Goal: Information Seeking & Learning: Understand process/instructions

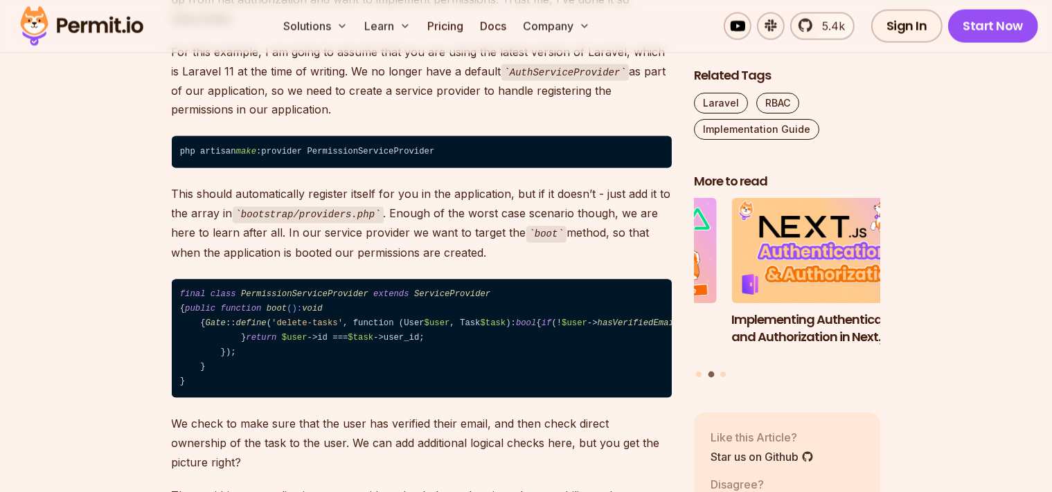
scroll to position [2486, 0]
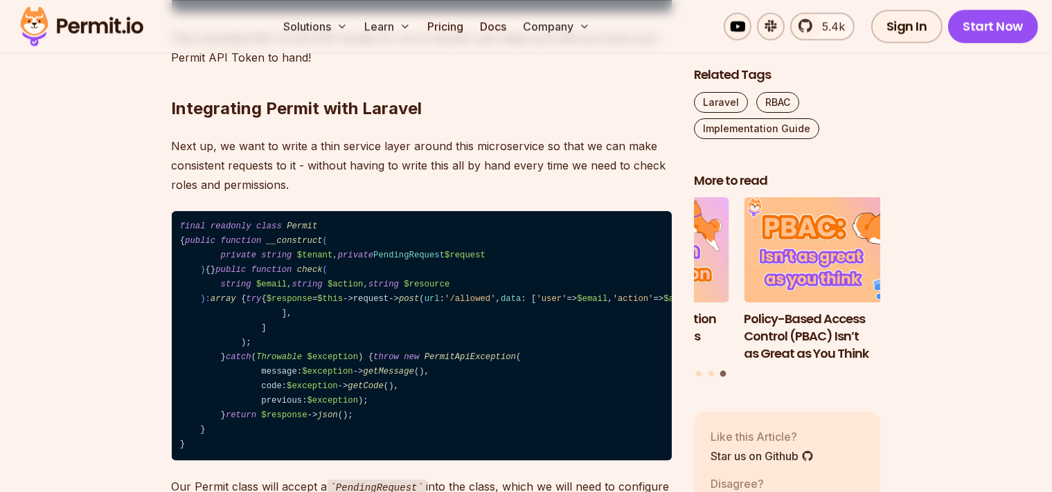
scroll to position [3875, 0]
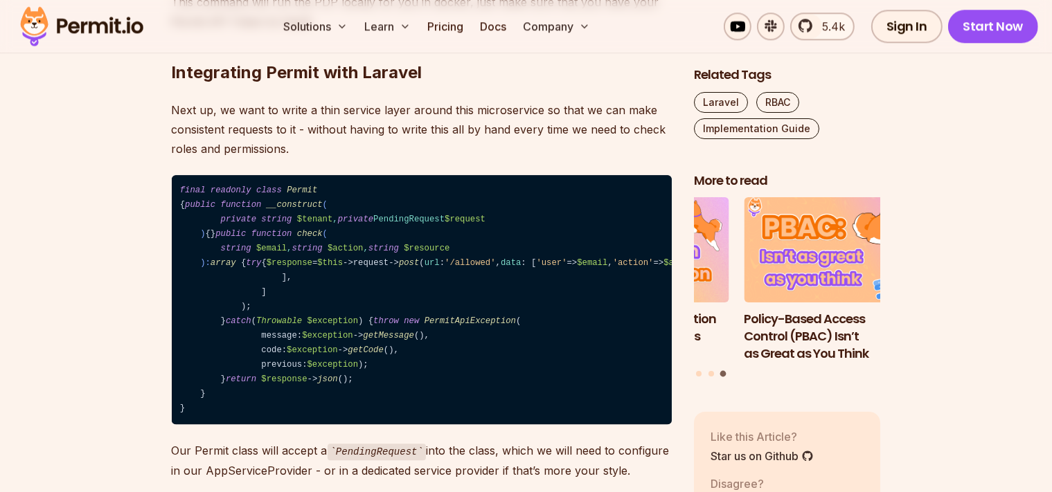
click at [237, 268] on span "function check ( string $email , string $action , string $resource ): array" at bounding box center [315, 248] width 270 height 39
click at [445, 268] on span "'/allowed'" at bounding box center [470, 263] width 51 height 10
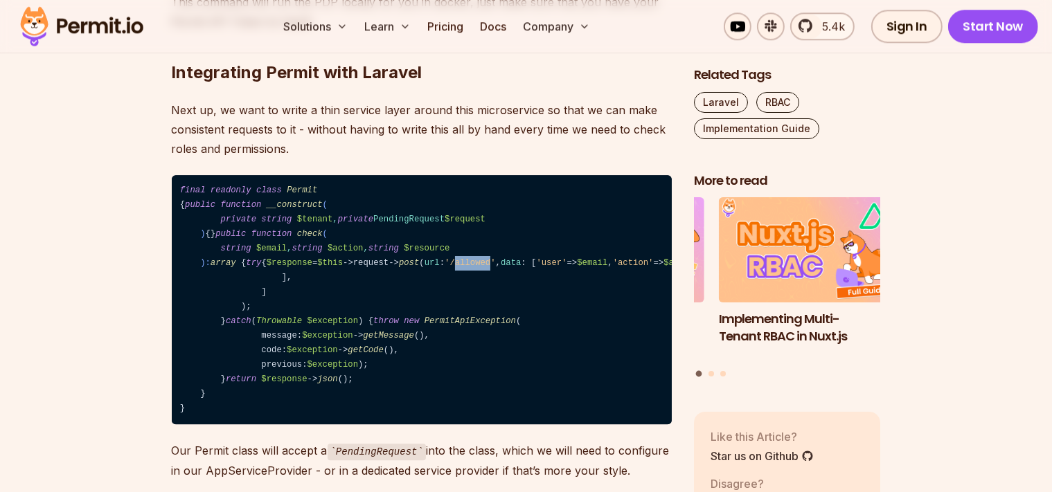
drag, startPoint x: 300, startPoint y: 398, endPoint x: 351, endPoint y: 425, distance: 58.3
click at [351, 425] on code "final readonly class Permit { public function __construct ( private string $ten…" at bounding box center [422, 300] width 500 height 250
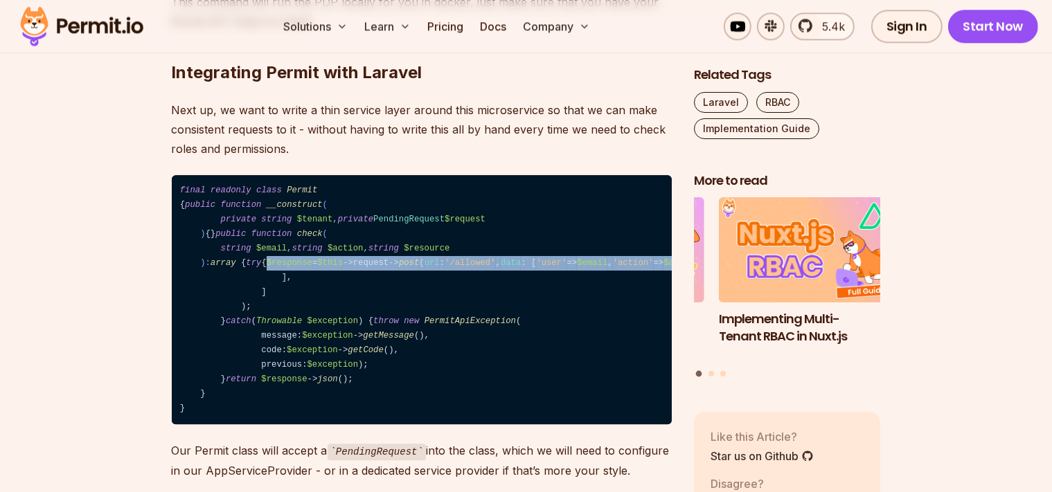
drag, startPoint x: 236, startPoint y: 381, endPoint x: 378, endPoint y: 489, distance: 178.4
click at [378, 425] on code "final readonly class Permit { public function __construct ( private string $ten…" at bounding box center [422, 300] width 500 height 250
click at [449, 417] on code "final readonly class Permit { public function __construct ( private string $ten…" at bounding box center [422, 300] width 500 height 250
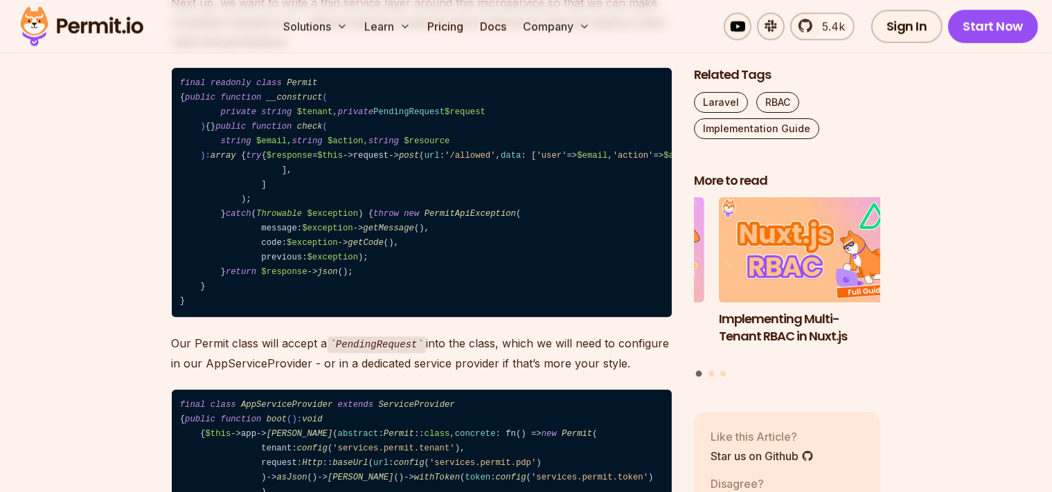
scroll to position [3986, 0]
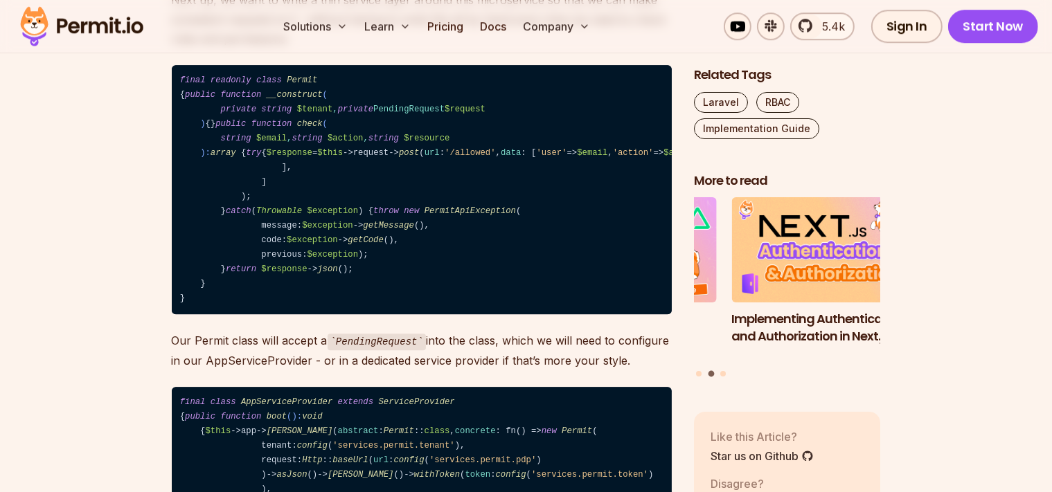
drag, startPoint x: 212, startPoint y: 240, endPoint x: 253, endPoint y: 411, distance: 176.0
click at [253, 315] on code "final readonly class Permit { public function __construct ( private string $ten…" at bounding box center [422, 190] width 500 height 250
click at [391, 315] on code "final readonly class Permit { public function __construct ( private string $ten…" at bounding box center [422, 190] width 500 height 250
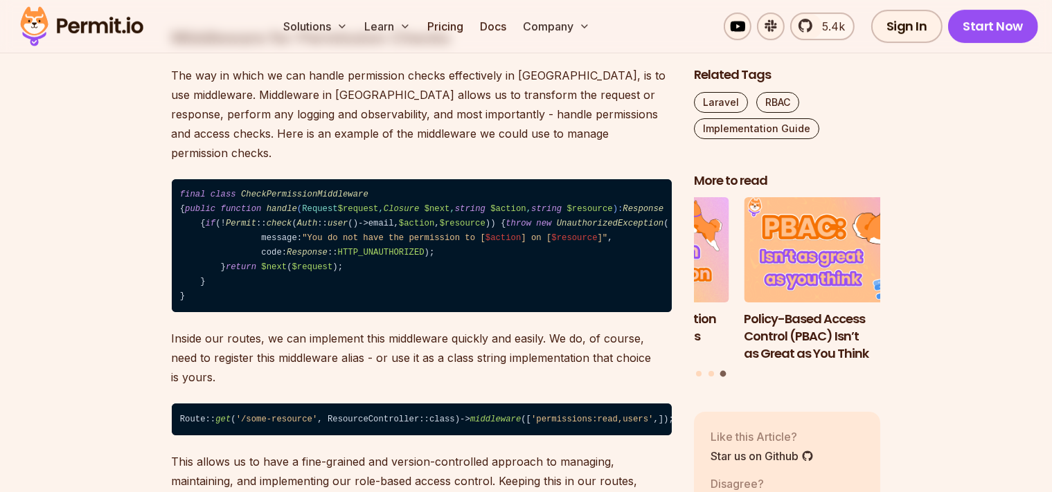
scroll to position [4754, 0]
